Goal: Communication & Community: Answer question/provide support

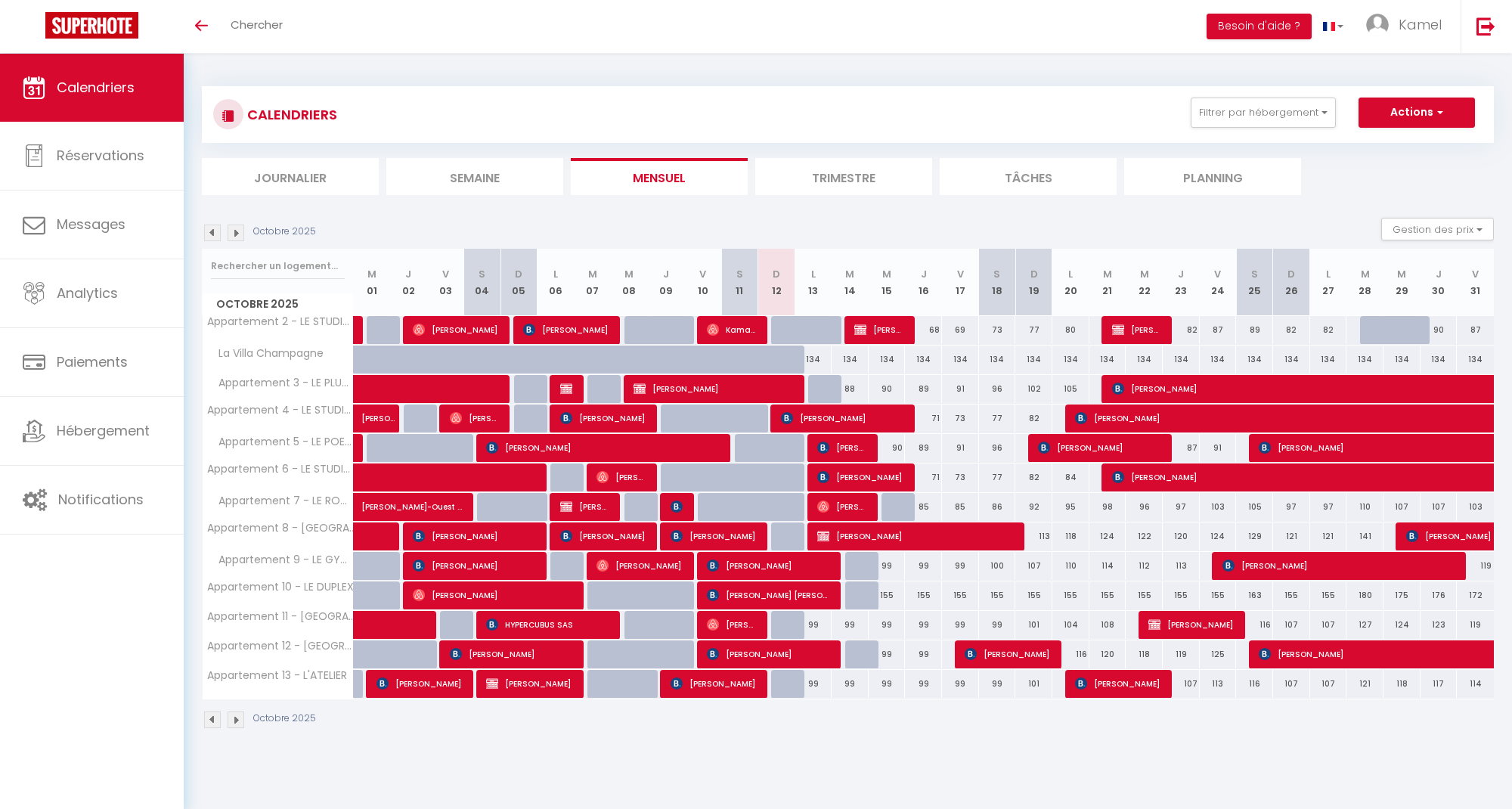
select select
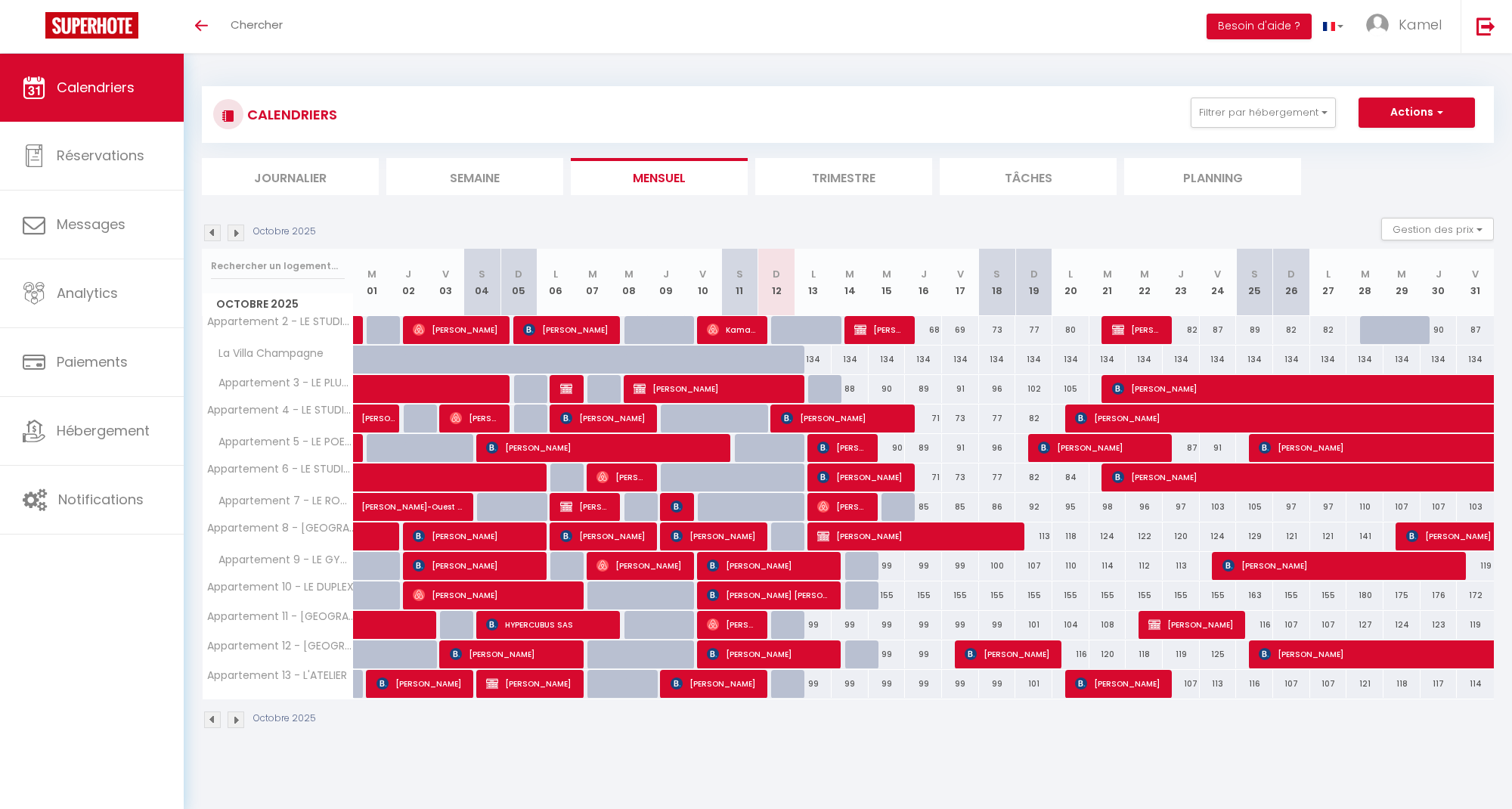
click at [869, 536] on span "[PERSON_NAME]" at bounding box center [914, 536] width 194 height 29
select select "OK"
select select "KO"
select select "1"
select select "0"
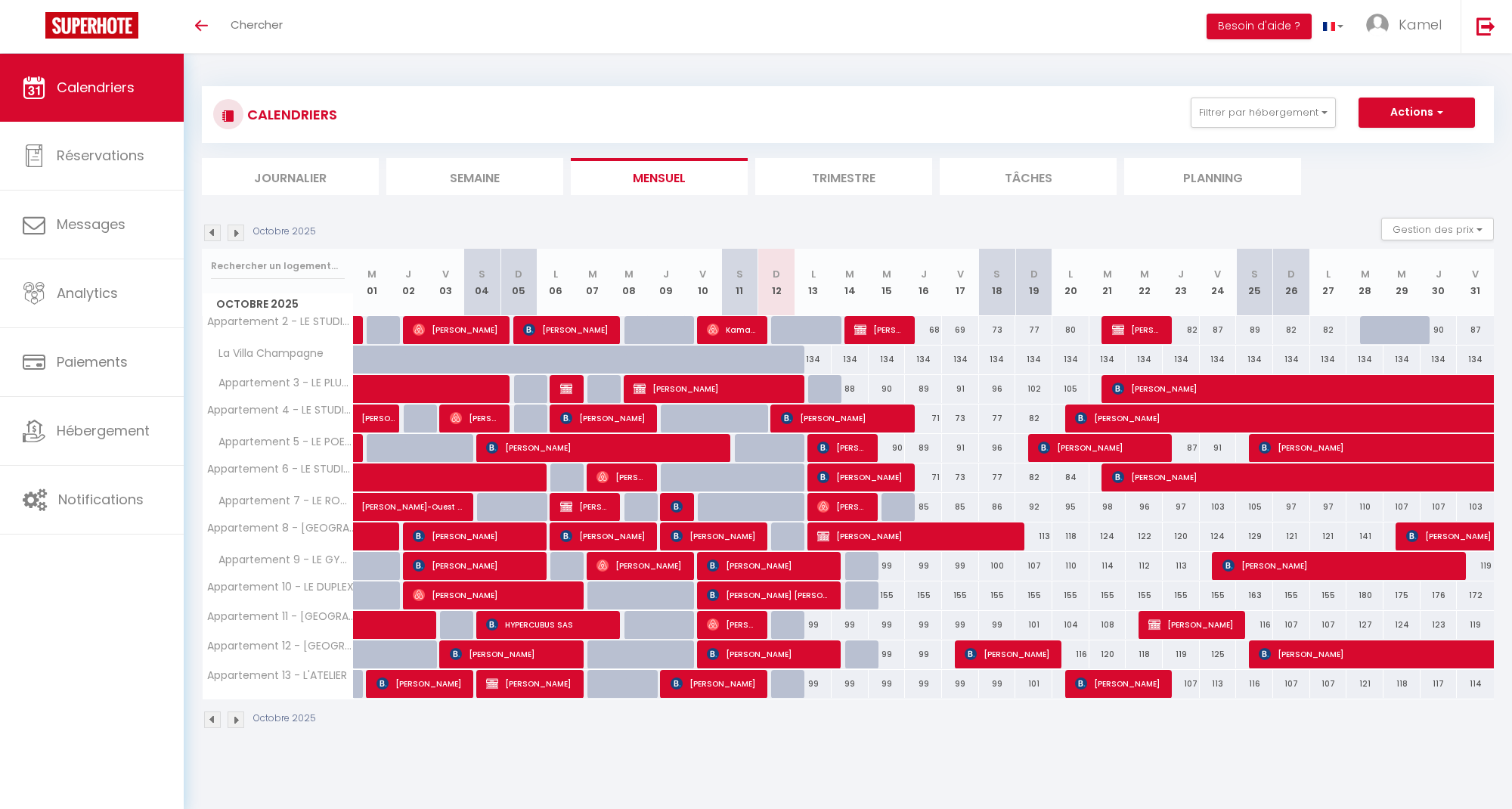
select select "1"
select select
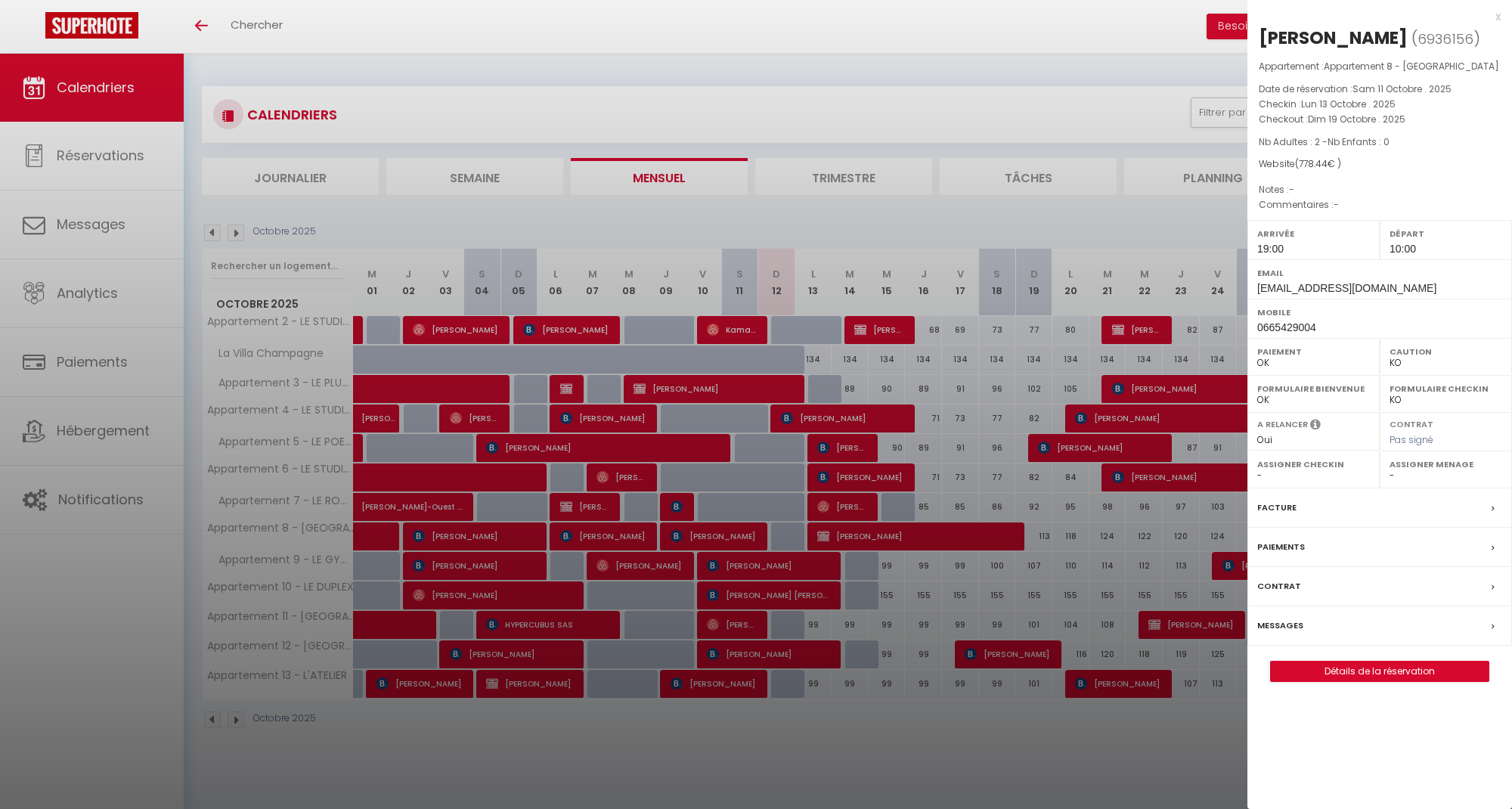
click at [871, 541] on div at bounding box center [756, 404] width 1512 height 809
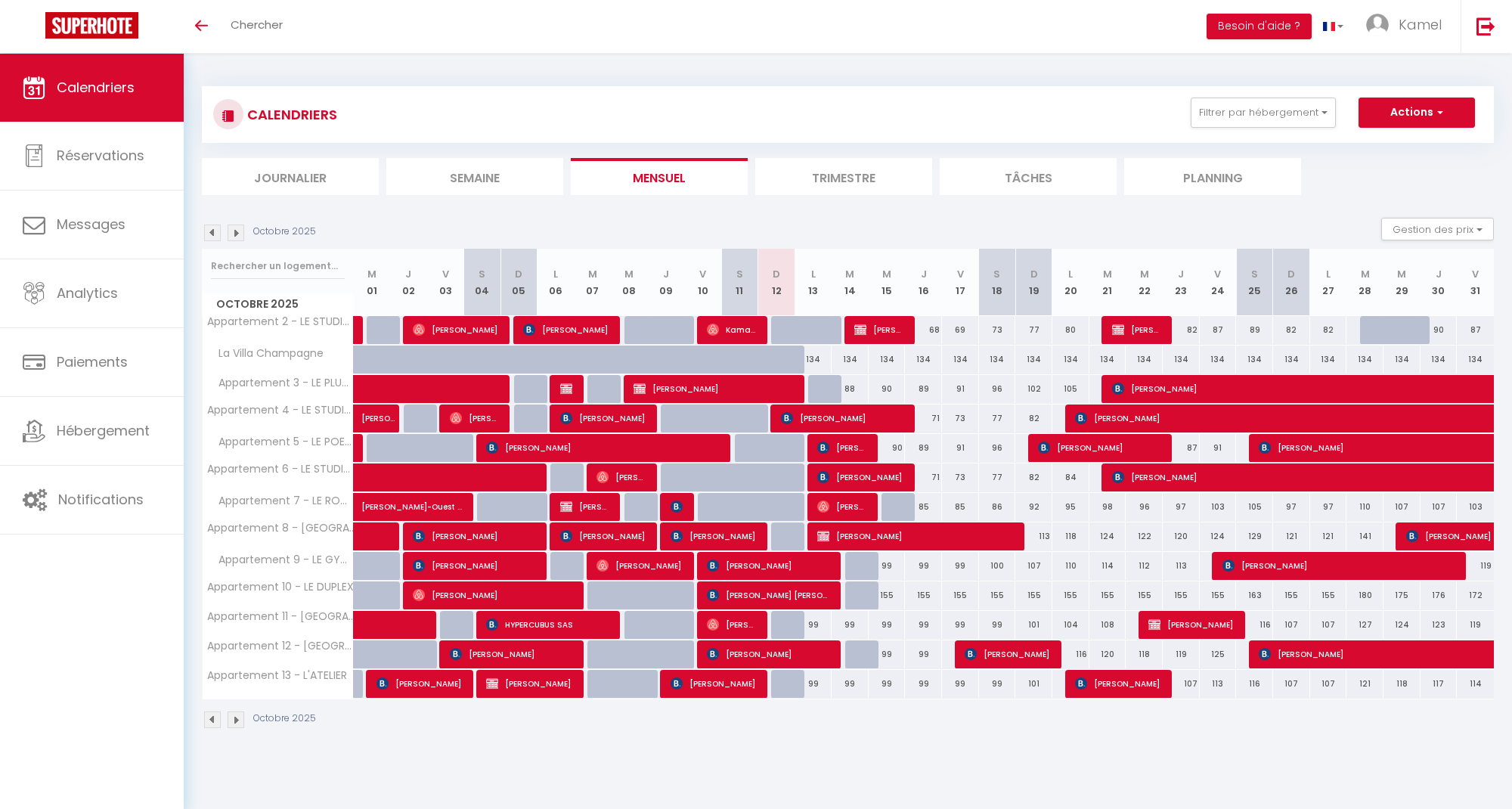
click at [871, 541] on span "[PERSON_NAME]" at bounding box center [914, 536] width 194 height 29
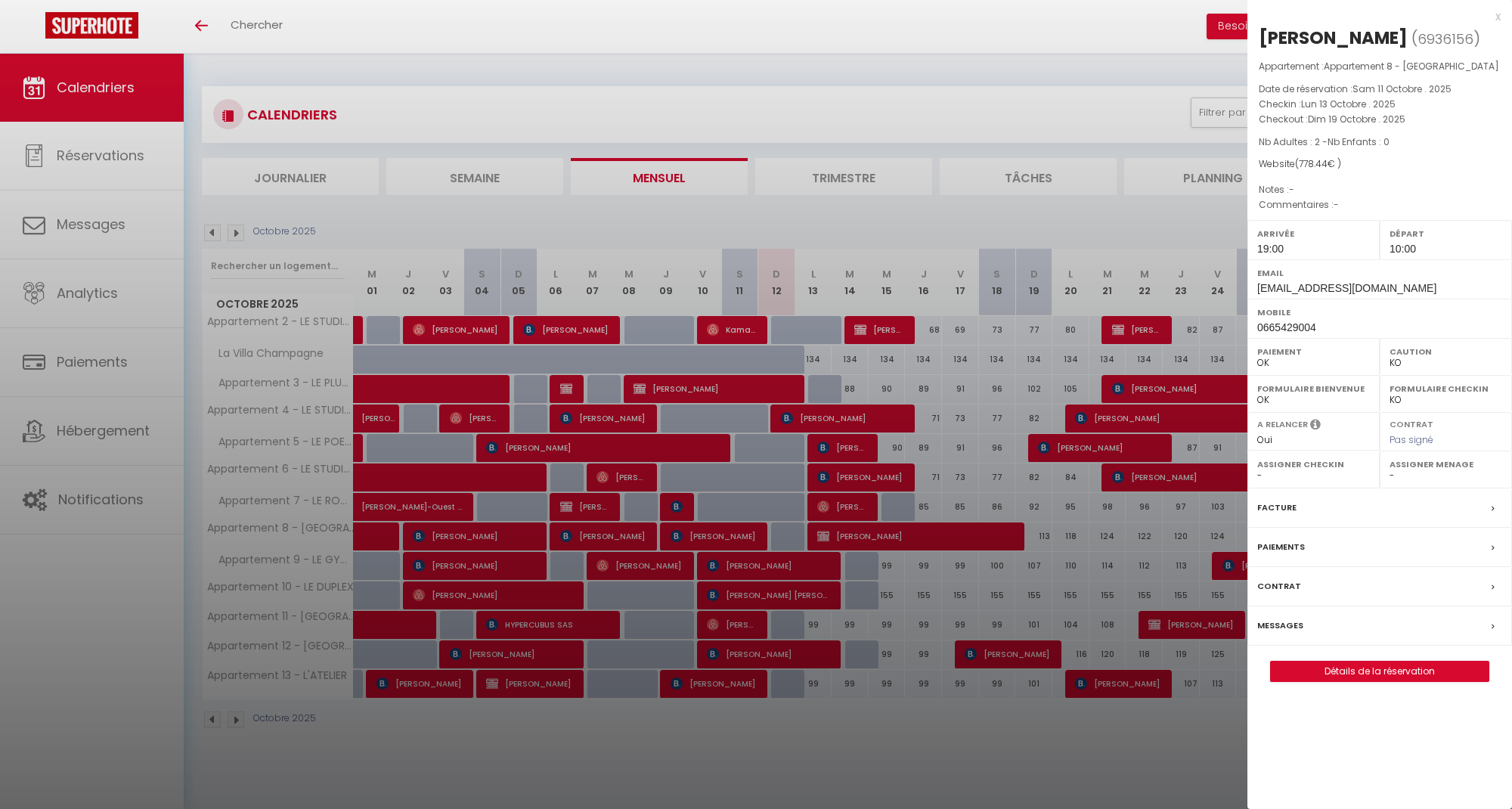
click at [853, 506] on div at bounding box center [756, 404] width 1512 height 809
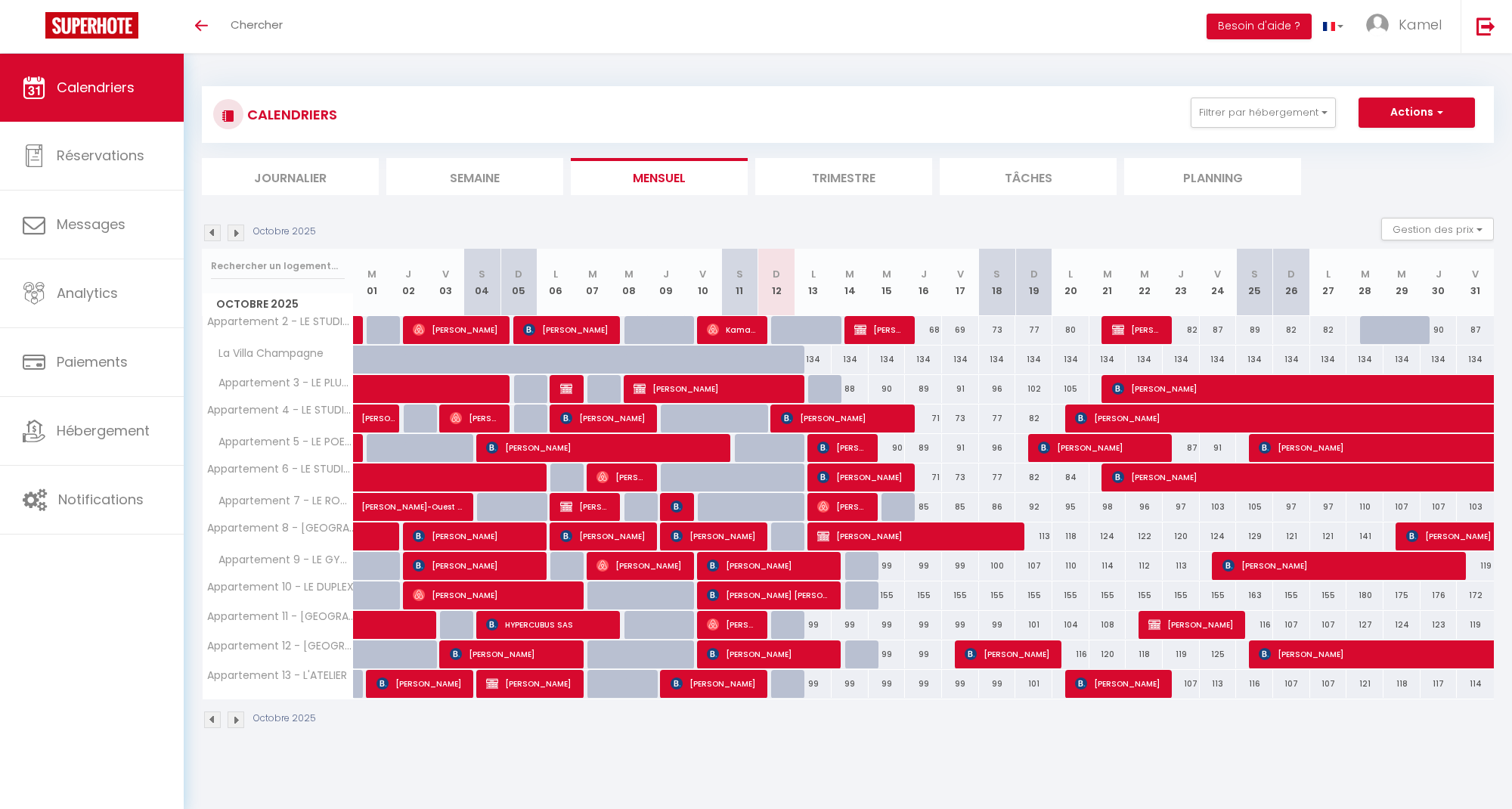
click at [853, 506] on span "[PERSON_NAME]" at bounding box center [841, 507] width 49 height 29
select select "OK"
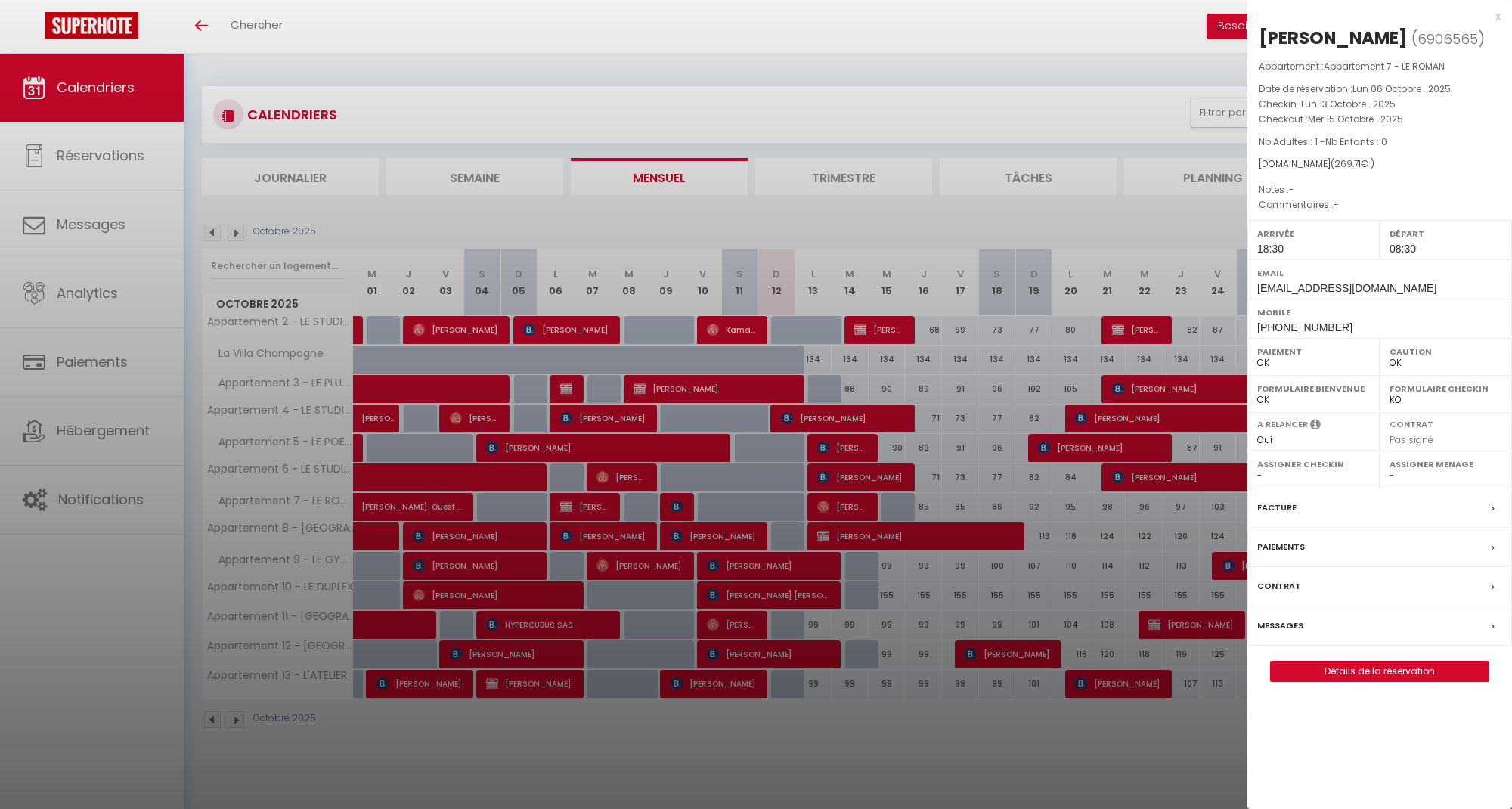
click at [1274, 622] on label "Messages" at bounding box center [1280, 626] width 46 height 16
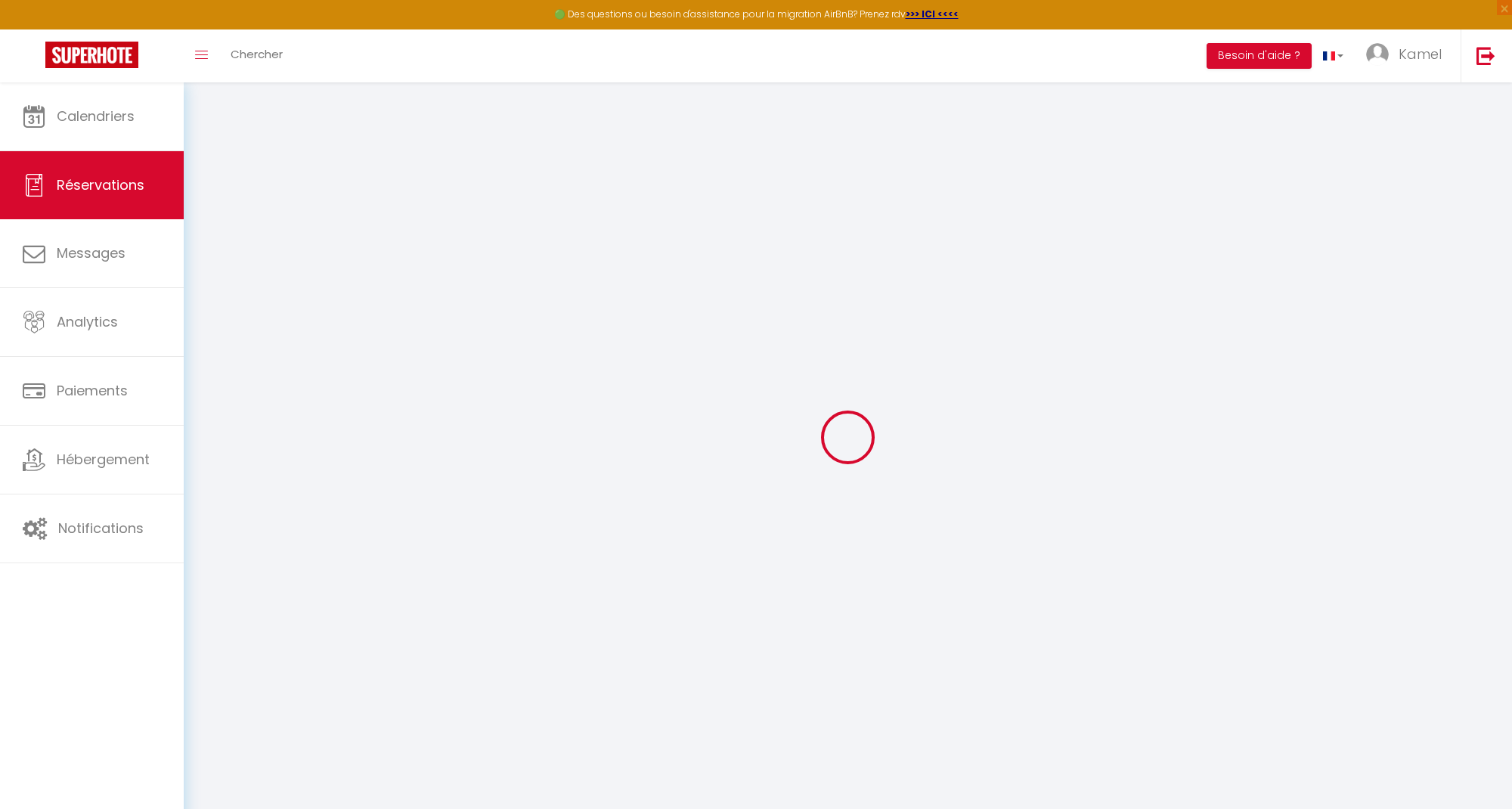
select select
checkbox input "false"
select select
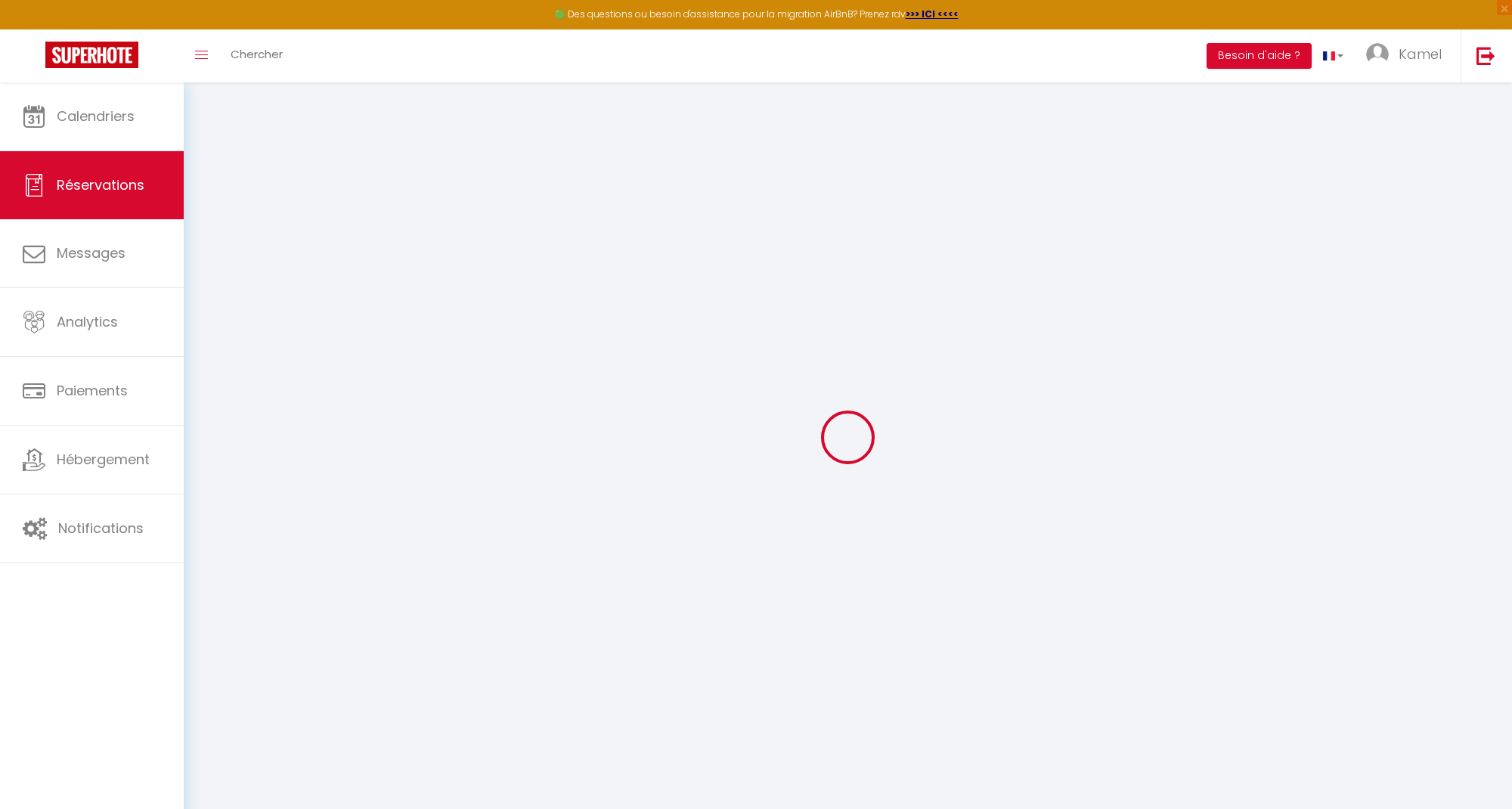
select select
checkbox input "false"
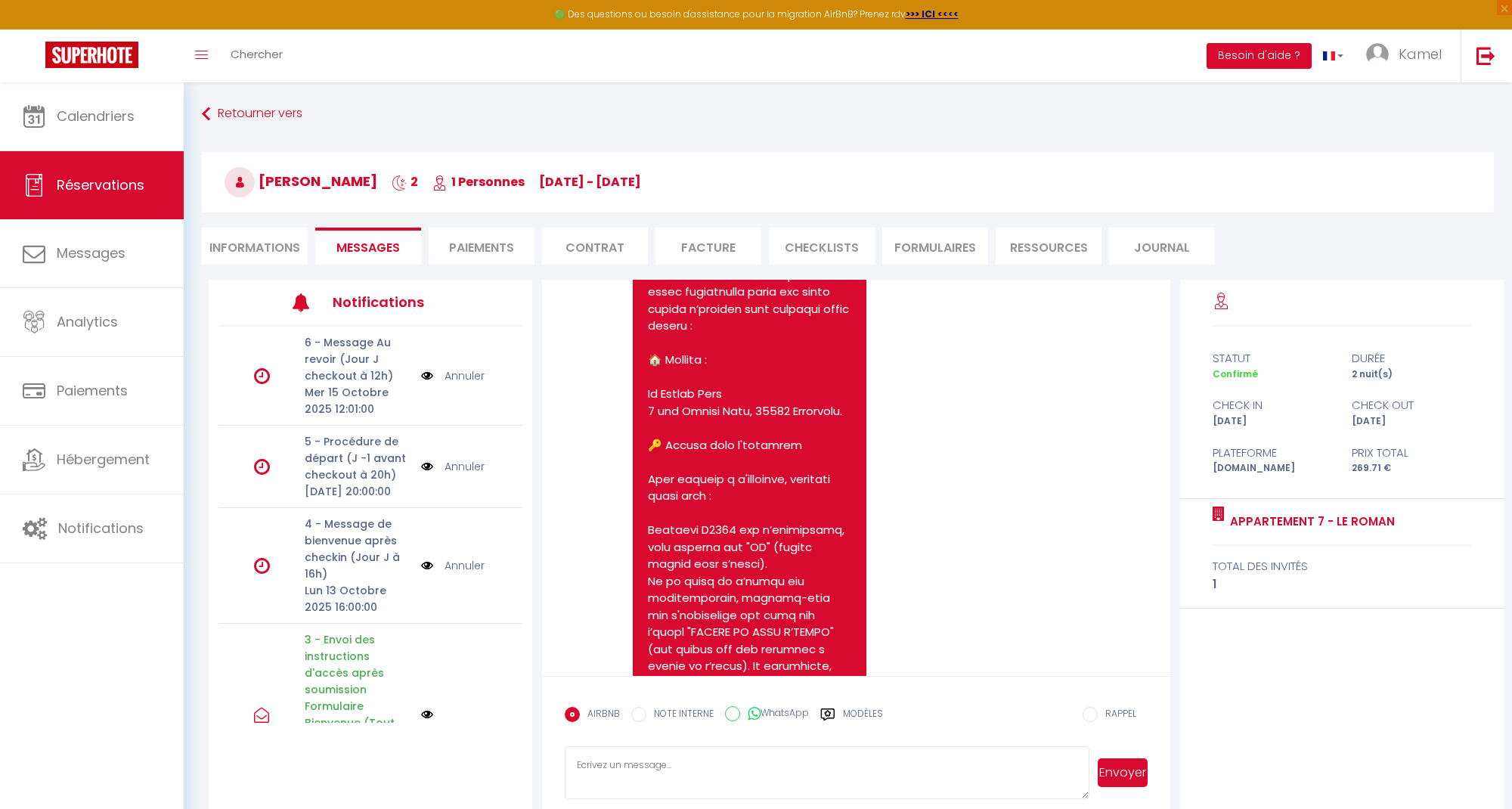
scroll to position [1155, 0]
click at [632, 766] on textarea at bounding box center [827, 773] width 524 height 53
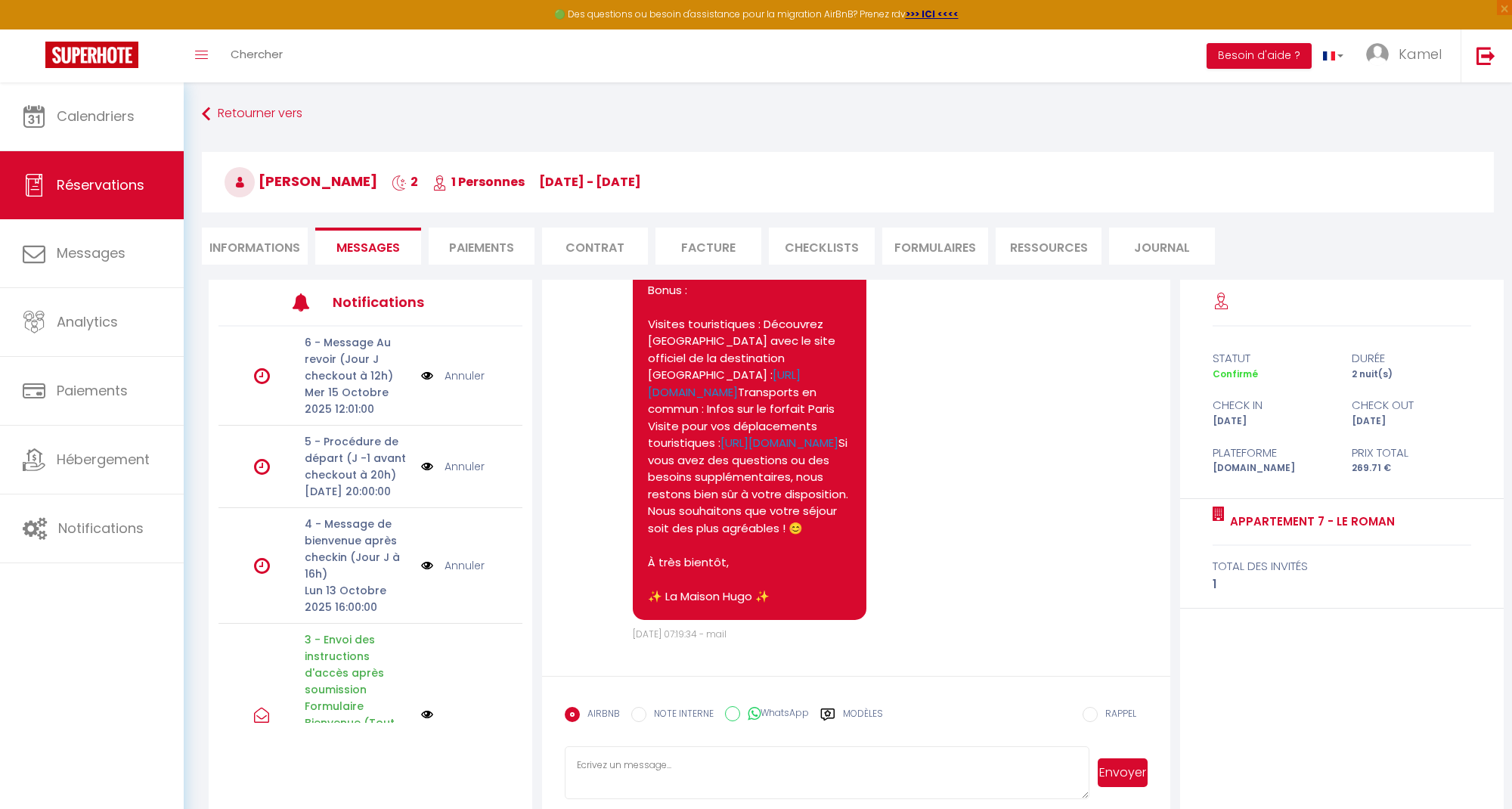
scroll to position [2246, 0]
drag, startPoint x: 631, startPoint y: 765, endPoint x: 565, endPoint y: 760, distance: 66.2
click at [565, 760] on textarea "Bonjour" at bounding box center [827, 773] width 524 height 53
paste textarea "[PERSON_NAME] 😊 Petite mise à jour : le code d’accès à l’immeuble a changé. 👉 N…"
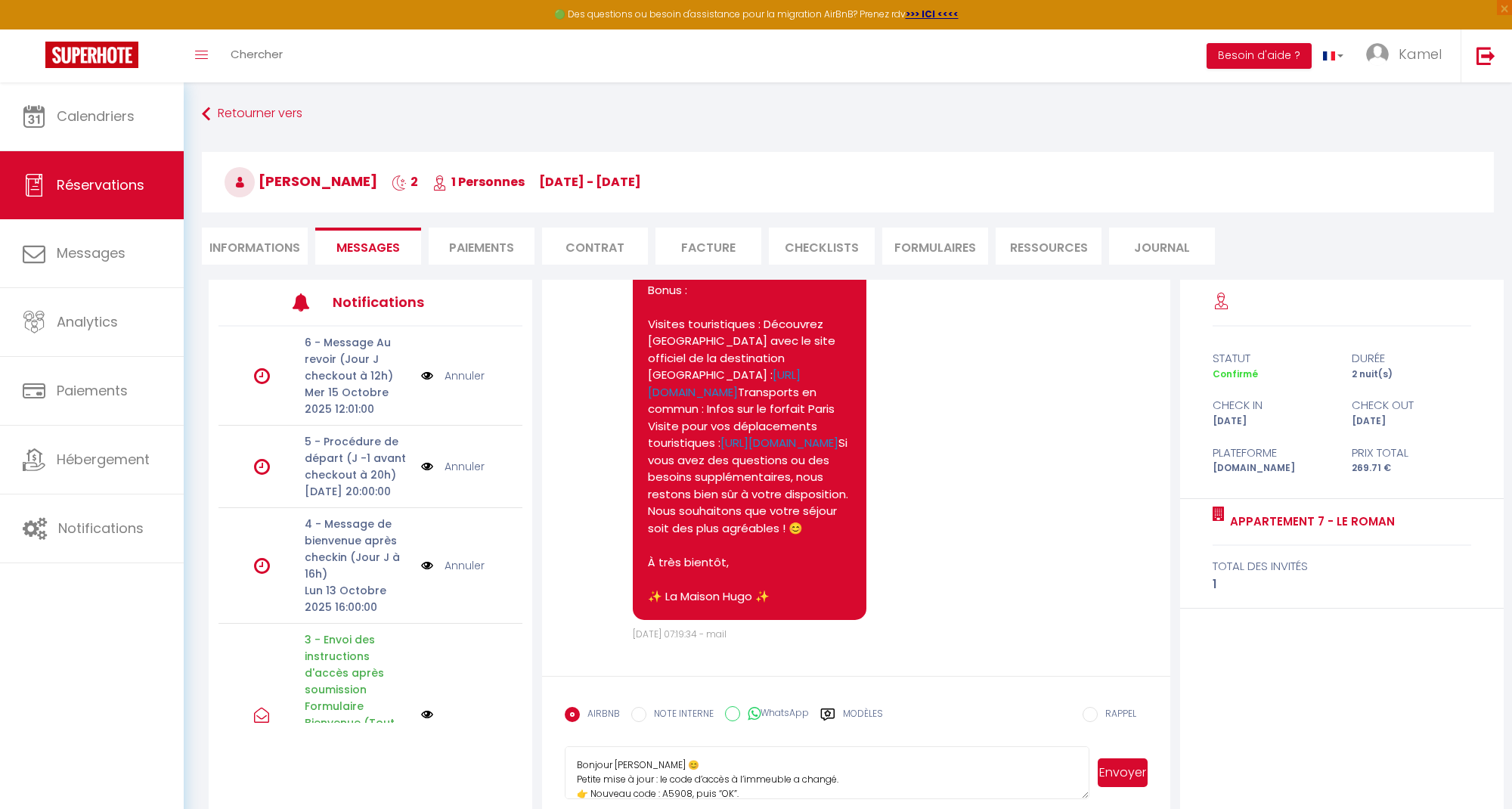
click at [663, 765] on textarea "Bonjour [PERSON_NAME] 😊 Petite mise à jour : le code d’accès à l’immeuble a cha…" at bounding box center [827, 773] width 524 height 53
click at [695, 768] on textarea "Bonjour [PERSON_NAME] 😊 Petite mise à jour : le code d’accès à l’immeuble a cha…" at bounding box center [827, 773] width 524 height 53
click at [573, 780] on textarea "Bonjour [PERSON_NAME] 😊 J'espère que vous allez bien. Petite mise à jour : le c…" at bounding box center [827, 773] width 524 height 53
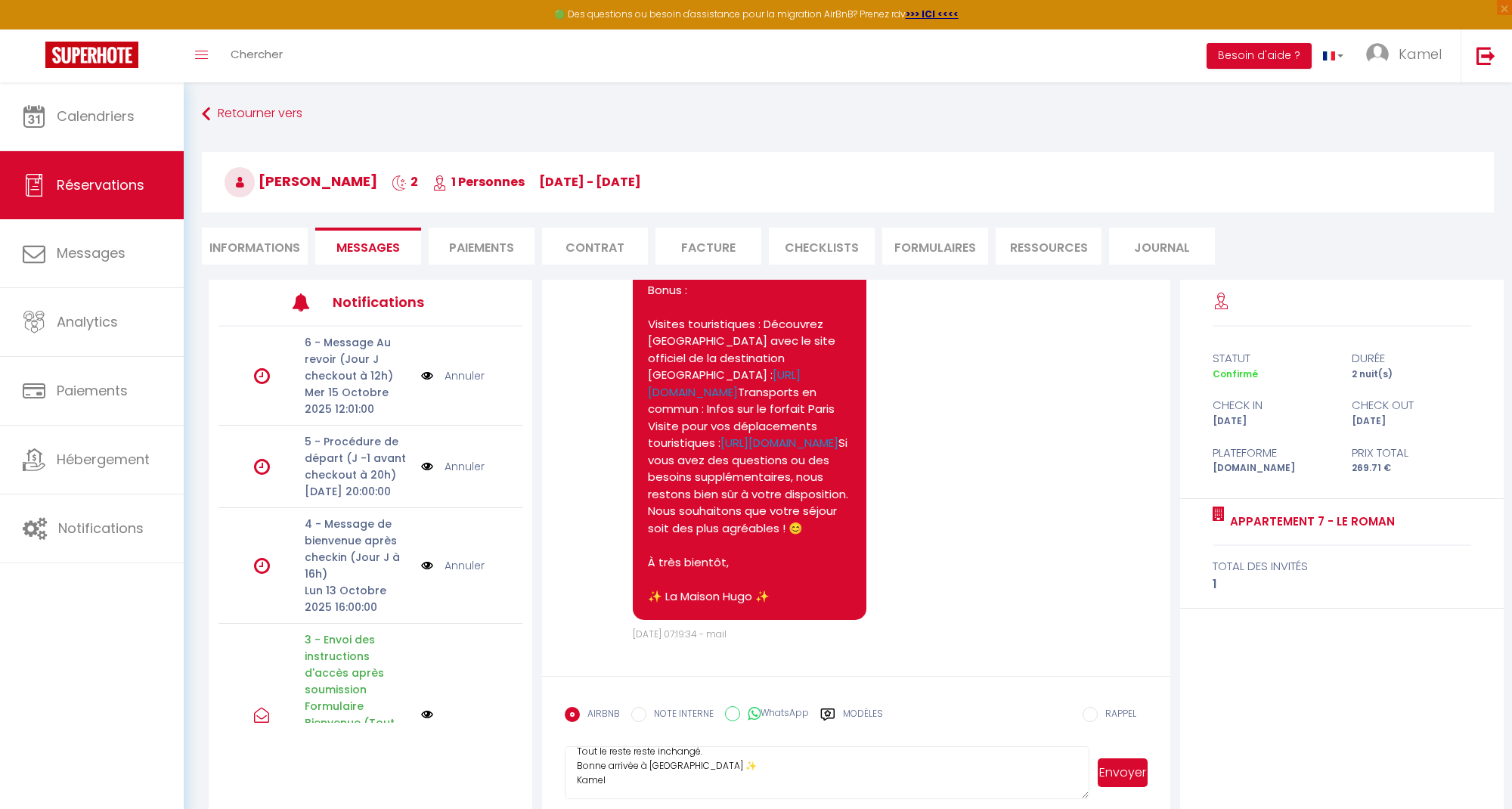
drag, startPoint x: 576, startPoint y: 761, endPoint x: 741, endPoint y: 760, distance: 165.0
click at [741, 762] on textarea "Bonjour [PERSON_NAME] 😊 J'espère que vous allez bien. Petite mise à jour : le c…" at bounding box center [827, 773] width 524 height 53
click at [623, 780] on textarea "Bonjour [PERSON_NAME] 😊 J'espère que vous allez bien. Petite mise à jour : le c…" at bounding box center [827, 773] width 524 height 53
click at [849, 788] on textarea "Bonjour [PERSON_NAME] 😊 J'espère que vous allez bien. Petite mise à jour : le c…" at bounding box center [827, 773] width 524 height 53
type textarea "Bonjour [PERSON_NAME] 😊 J'espère que vous allez bien. Petite mise à jour : le c…"
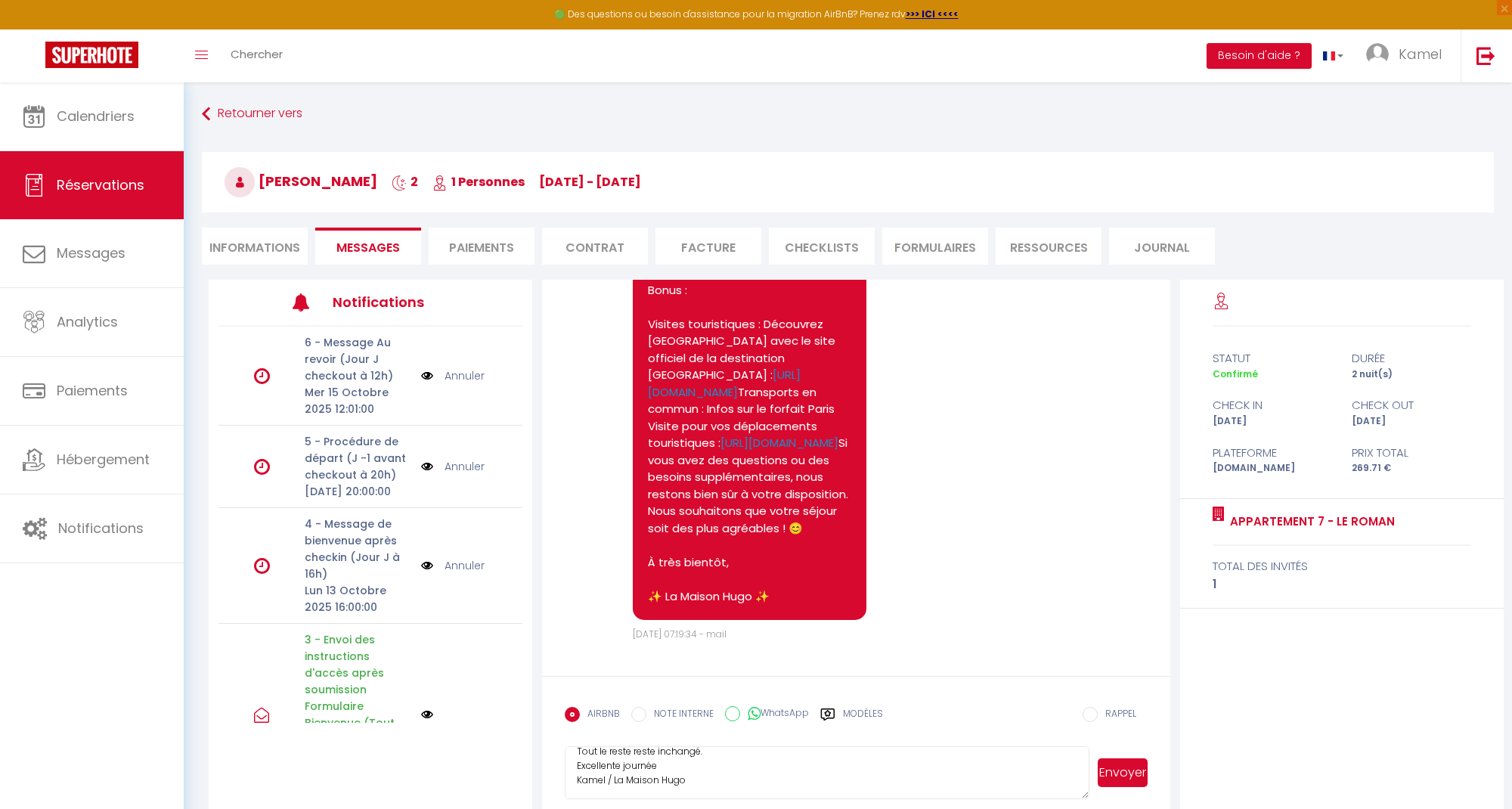
click at [1127, 774] on button "Envoyer" at bounding box center [1123, 773] width 49 height 29
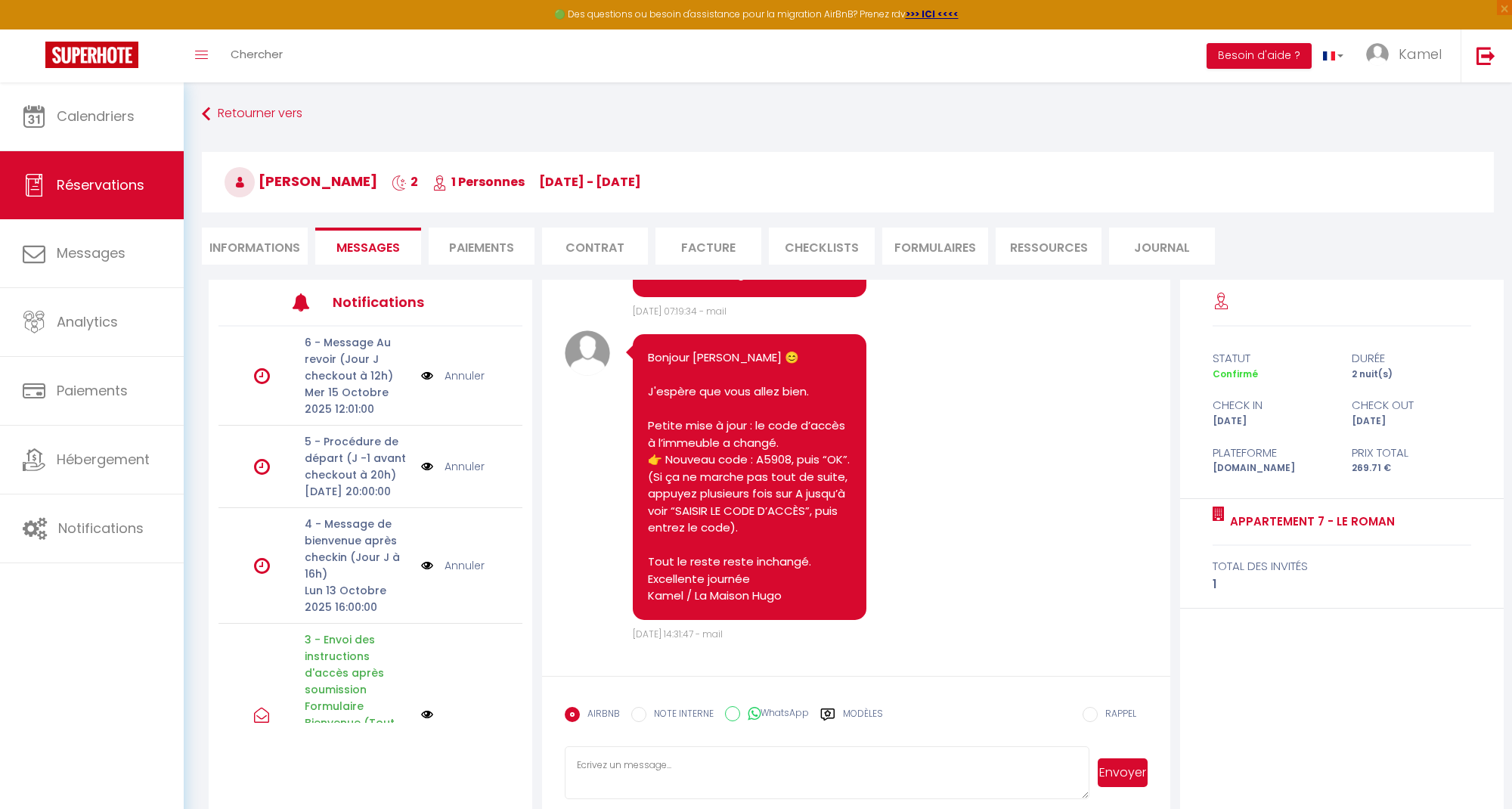
scroll to position [2584, 0]
click at [89, 128] on link "Calendriers" at bounding box center [91, 117] width 183 height 68
